Goal: Navigation & Orientation: Find specific page/section

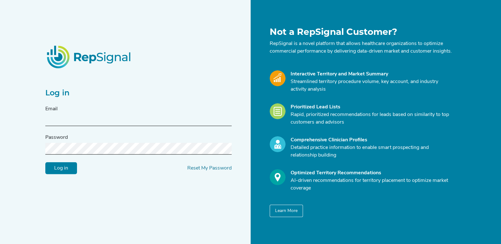
type input "[EMAIL_ADDRESS][DOMAIN_NAME]"
click at [60, 168] on input "Log in" at bounding box center [61, 168] width 32 height 12
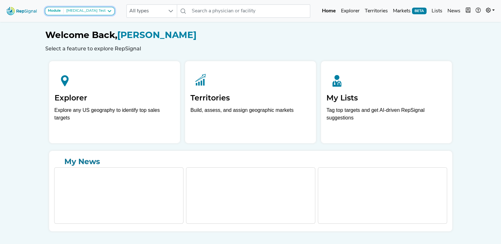
click at [89, 9] on div "Module [MEDICAL_DATA] Test" at bounding box center [80, 11] width 64 height 5
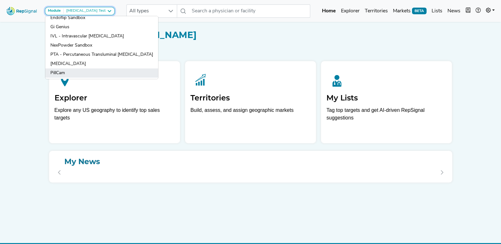
scroll to position [117, 0]
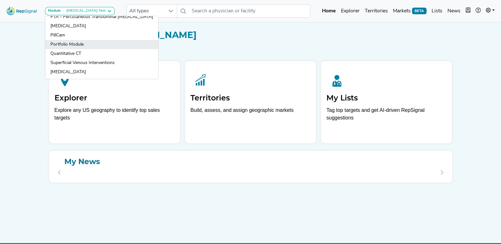
click at [82, 49] on link "Portfolio Module" at bounding box center [101, 53] width 113 height 9
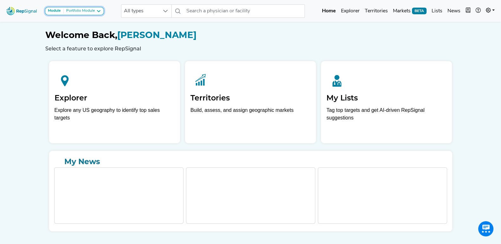
click at [97, 13] on icon at bounding box center [98, 11] width 5 height 5
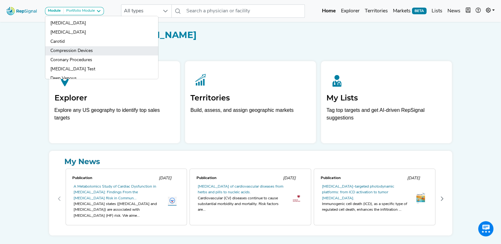
click at [108, 55] on link "Compression Devices" at bounding box center [101, 59] width 113 height 9
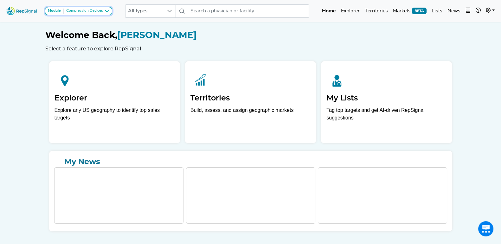
click at [100, 9] on div "Compression Devices" at bounding box center [83, 11] width 39 height 5
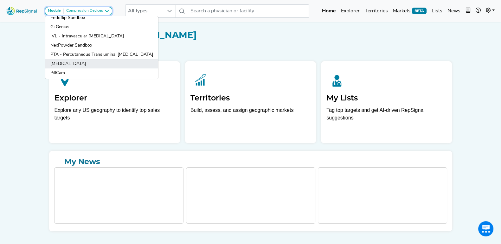
scroll to position [119, 0]
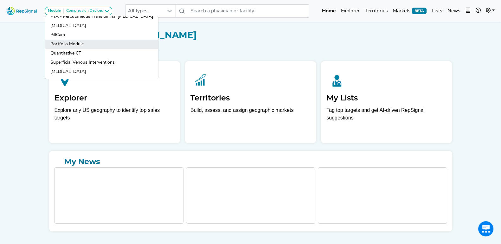
click at [85, 49] on link "Portfolio Module" at bounding box center [101, 53] width 113 height 9
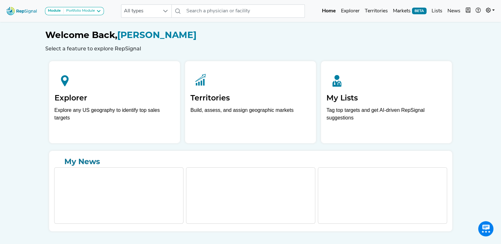
click at [391, 30] on h1 "Welcome Back, Tim Miller" at bounding box center [250, 35] width 410 height 11
click at [487, 9] on icon at bounding box center [487, 10] width 5 height 5
click at [451, 38] on link "Admin" at bounding box center [471, 40] width 50 height 13
click at [458, 37] on div "Welcome Back, Tim Miller Select a feature to explore RepSignal Explorer Explore…" at bounding box center [250, 125] width 418 height 211
click at [295, 44] on div "Welcome Back, Tim Miller Select a feature to explore RepSignal" at bounding box center [250, 41] width 410 height 22
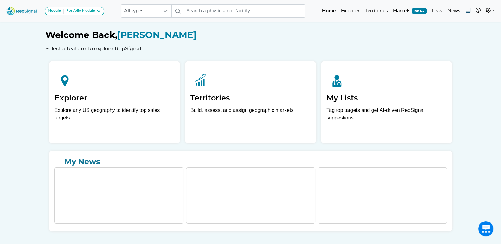
click at [468, 9] on icon "button" at bounding box center [467, 10] width 5 height 5
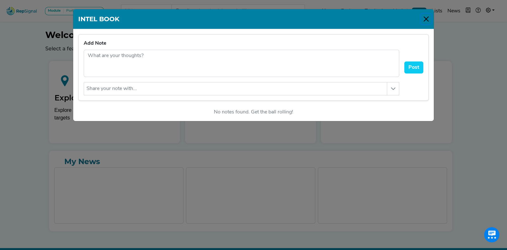
click at [425, 20] on button "Close" at bounding box center [426, 19] width 10 height 10
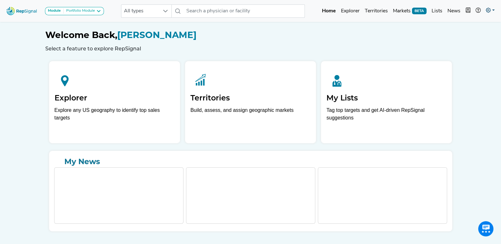
click at [490, 11] on icon at bounding box center [487, 10] width 5 height 5
click at [476, 23] on link "My Account" at bounding box center [471, 27] width 50 height 13
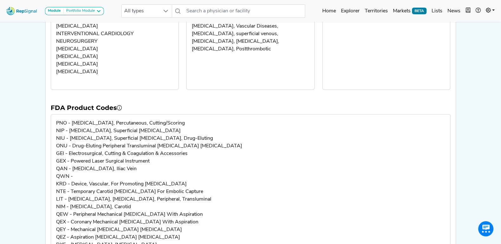
scroll to position [198, 0]
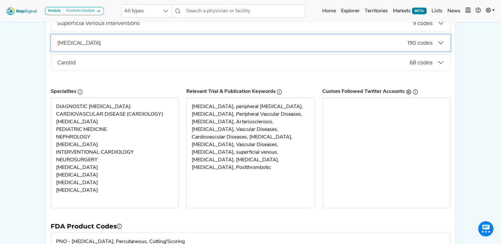
click at [395, 47] on button "Embolization 190 codes" at bounding box center [250, 43] width 399 height 16
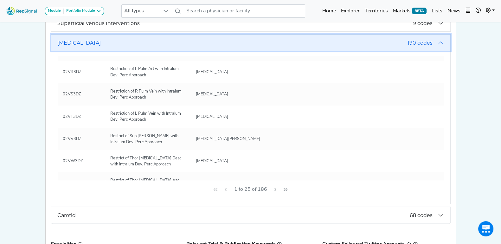
scroll to position [0, 0]
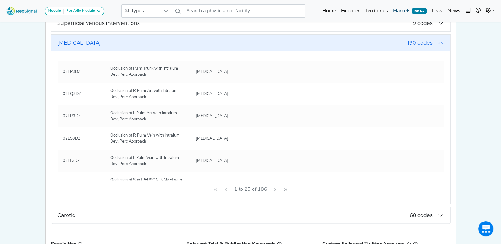
click at [400, 9] on link "Markets BETA" at bounding box center [409, 11] width 39 height 13
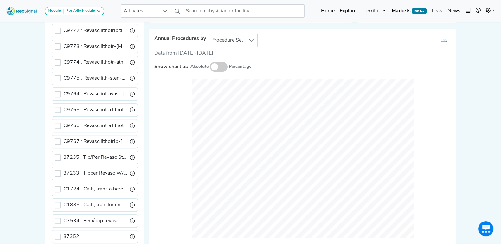
scroll to position [285, 0]
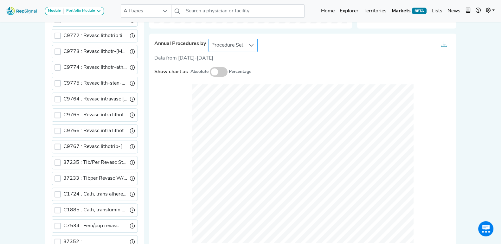
click at [243, 44] on span "Procedure Set" at bounding box center [227, 45] width 37 height 13
click at [238, 70] on li "Setting Of Care" at bounding box center [232, 73] width 49 height 13
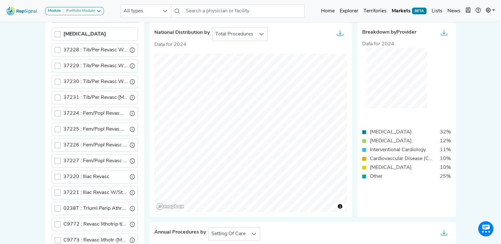
scroll to position [0, 6]
